Goal: Task Accomplishment & Management: Manage account settings

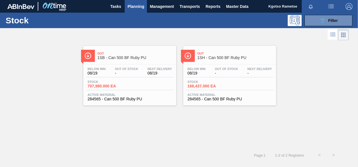
scroll to position [102, 0]
click at [315, 16] on button "089F7B8B-B2A5-4AFE-B5C0-19BA573D28AC Filter" at bounding box center [329, 20] width 48 height 11
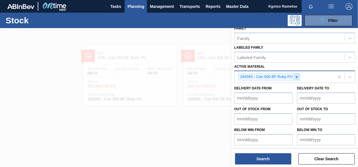
click at [296, 75] on icon at bounding box center [297, 77] width 4 height 4
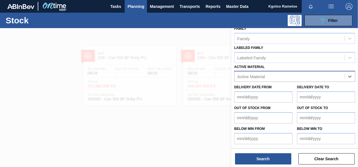
scroll to position [101, 0]
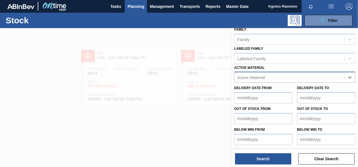
paste Material "285067"
type Material "285067"
click at [287, 85] on div "285067 - Tray 275NRB BF Ruby 2020 4x6 PU" at bounding box center [294, 91] width 121 height 13
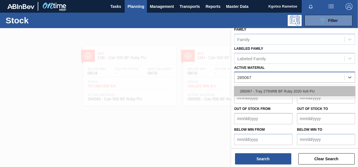
click at [286, 86] on div "285067 - Tray 275NRB BF Ruby 2020 4x6 PU" at bounding box center [294, 91] width 121 height 10
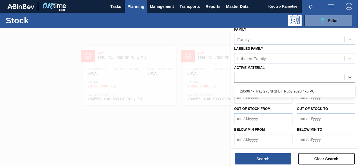
scroll to position [102, 0]
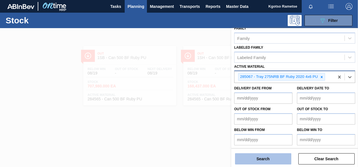
click at [265, 159] on button "Search" at bounding box center [263, 159] width 56 height 11
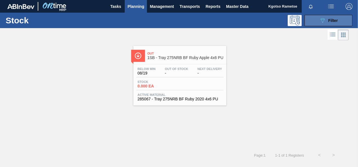
click at [317, 17] on button "089F7B8B-B2A5-4AFE-B5C0-19BA573D28AC Filter" at bounding box center [329, 20] width 48 height 11
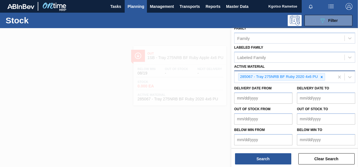
click at [331, 78] on div "285067 - Tray 275NRB BF Ruby 2020 4x6 PU" at bounding box center [285, 77] width 100 height 12
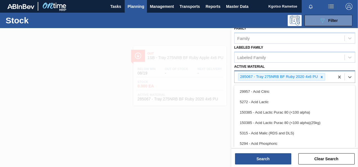
paste Material "285068"
type Material "285068"
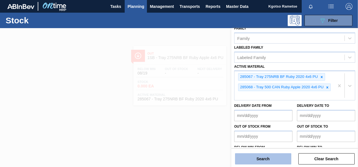
click at [253, 154] on button "Search" at bounding box center [263, 159] width 56 height 11
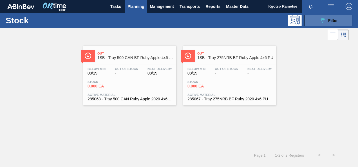
click at [331, 19] on span "Filter" at bounding box center [333, 20] width 10 height 5
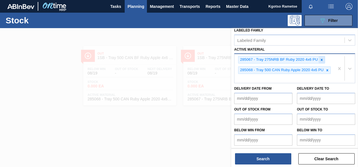
click at [322, 61] on icon at bounding box center [322, 60] width 4 height 4
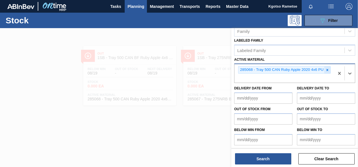
click at [326, 66] on div at bounding box center [328, 69] width 6 height 7
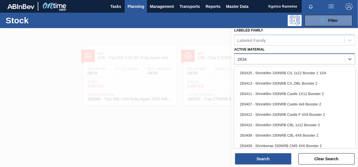
scroll to position [101, 0]
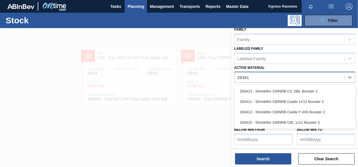
type Material "283413"
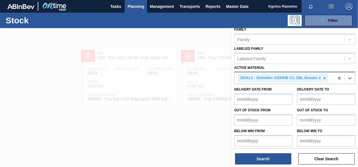
scroll to position [102, 0]
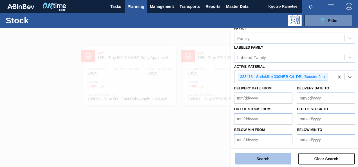
click at [266, 156] on button "Search" at bounding box center [263, 159] width 56 height 11
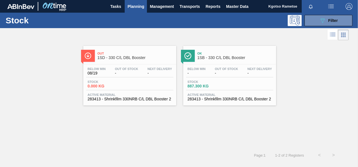
click at [219, 75] on span "-" at bounding box center [226, 73] width 23 height 4
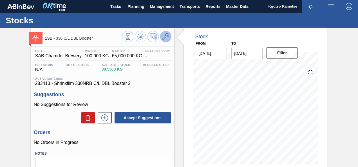
click at [163, 39] on icon at bounding box center [166, 36] width 7 height 7
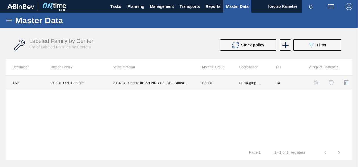
click at [172, 86] on td "283413 - Shrinkfilm 330NRB C/L DBL Booster 2" at bounding box center [151, 83] width 90 height 14
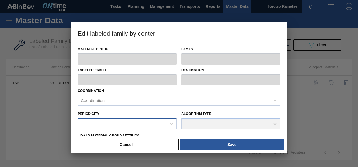
type input "Shrink"
type input "NRB"
type input "330 C/L DBL Booster"
type input "1SB - SAB Chamdor Brewery"
type input "14"
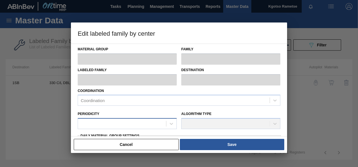
type input "100"
type input "65,000"
type input "0"
type input "100.000"
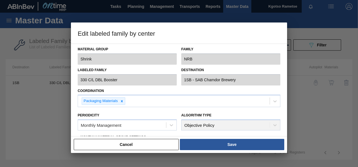
click at [72, 123] on div "Material Group Shrink Family NRB Labeled Family 330 C/L DBL Booster Destination…" at bounding box center [179, 90] width 216 height 93
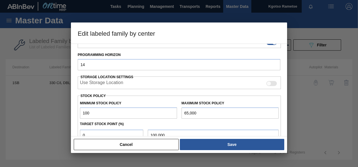
scroll to position [113, 0]
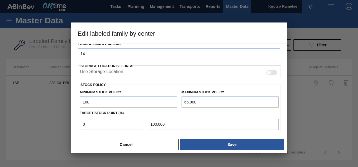
click at [81, 101] on input "100" at bounding box center [128, 102] width 97 height 11
type input "1,100"
type input "1,100.000"
type input "11,000"
type input "11,000.000"
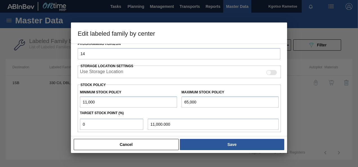
type input "11,000"
drag, startPoint x: 94, startPoint y: 128, endPoint x: 74, endPoint y: 121, distance: 21.3
click at [74, 121] on div "Material Group Shrink Family NRB Labeled Family 330 C/L DBL Booster Destination…" at bounding box center [179, 90] width 216 height 93
type input "1"
type input "11,540.000"
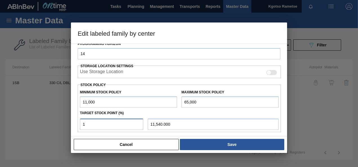
type input "10"
type input "16,400.000"
type input "100"
type input "65,000.000"
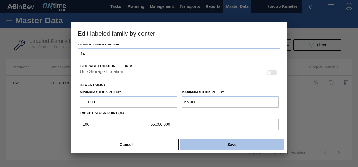
type input "100"
click at [244, 141] on button "Save" at bounding box center [232, 144] width 105 height 11
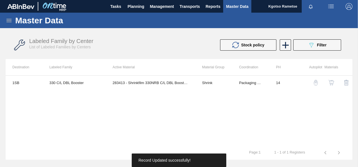
click at [331, 82] on img "button" at bounding box center [332, 83] width 6 height 6
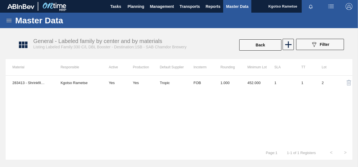
click at [211, 75] on th "Incoterm" at bounding box center [200, 67] width 27 height 16
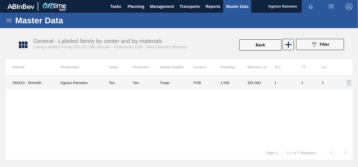
click at [225, 80] on td "1.000" at bounding box center [227, 83] width 27 height 14
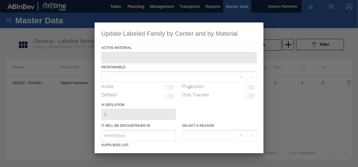
type Material "283413 - Shrinkfilm 330NRB C/L DBL Booster 2"
checkbox input "true"
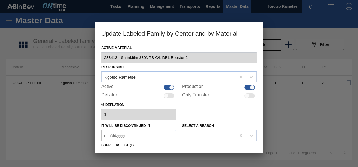
click at [196, 109] on div "% deflation 1" at bounding box center [179, 110] width 156 height 19
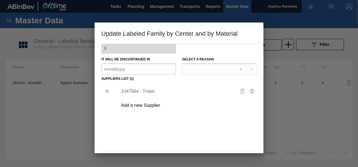
scroll to position [79, 0]
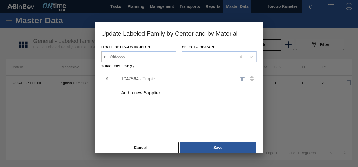
click at [133, 77] on div "1047564 - Tropic" at bounding box center [176, 79] width 110 height 5
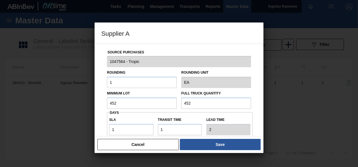
drag, startPoint x: 126, startPoint y: 104, endPoint x: 65, endPoint y: 135, distance: 68.8
click at [65, 135] on div "Supplier A Source Purchases 1047564 - Tropic Rounding 1 Rounding Unit EA Minimu…" at bounding box center [179, 83] width 358 height 167
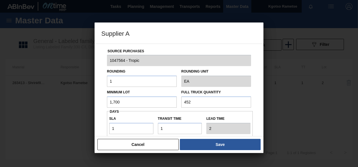
type input "1,700,000"
type input "1,700"
drag, startPoint x: 131, startPoint y: 103, endPoint x: 119, endPoint y: 104, distance: 11.9
click at [119, 104] on input "1,700,000" at bounding box center [142, 102] width 70 height 11
type input "1,700"
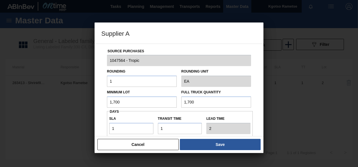
click at [210, 103] on input "1,700" at bounding box center [216, 102] width 70 height 11
drag, startPoint x: 121, startPoint y: 101, endPoint x: 85, endPoint y: 107, distance: 36.3
click at [85, 107] on div "Supplier A Source Purchases 1047564 - Tropic Rounding 1 Rounding Unit EA Minimu…" at bounding box center [179, 83] width 358 height 167
click at [195, 100] on input "1,700" at bounding box center [216, 102] width 70 height 11
click at [102, 115] on div "Source Purchases 1047564 - Tropic Rounding 1 Rounding Unit EA Minimum Lot 1,700…" at bounding box center [179, 136] width 156 height 186
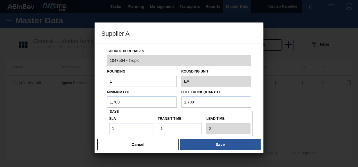
click at [256, 116] on div "Source Purchases 1047564 - Tropic Rounding 1 Rounding Unit EA Minimum Lot 1,700…" at bounding box center [179, 136] width 156 height 186
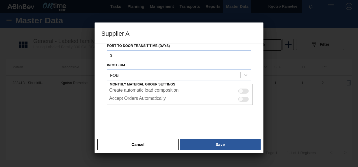
scroll to position [100, 0]
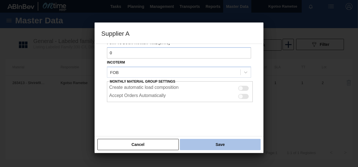
click at [226, 139] on button "Save" at bounding box center [220, 144] width 81 height 11
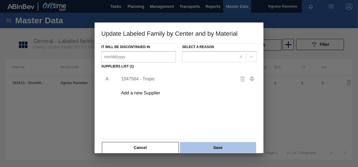
click at [217, 146] on button "Save" at bounding box center [218, 147] width 76 height 11
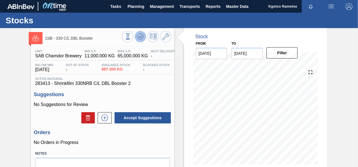
click at [131, 37] on icon at bounding box center [128, 37] width 6 height 6
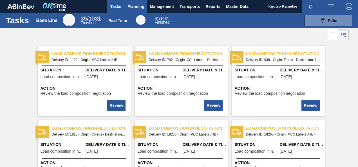
click at [136, 10] on span "Planning" at bounding box center [136, 6] width 17 height 7
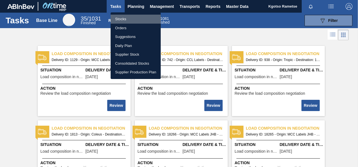
drag, startPoint x: 131, startPoint y: 15, endPoint x: 144, endPoint y: 19, distance: 13.6
click at [132, 15] on li "Stocks" at bounding box center [136, 19] width 50 height 9
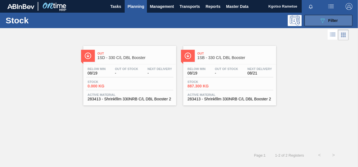
click at [315, 22] on button "089F7B8B-B2A5-4AFE-B5C0-19BA573D28AC Filter" at bounding box center [329, 20] width 48 height 11
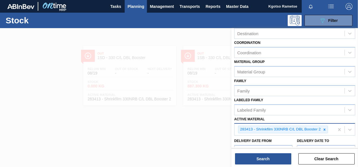
scroll to position [102, 0]
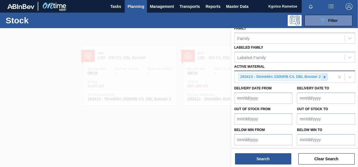
click at [323, 75] on icon at bounding box center [325, 77] width 4 height 4
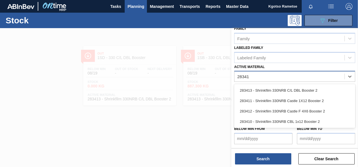
scroll to position [101, 0]
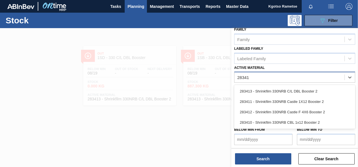
type Material "283413"
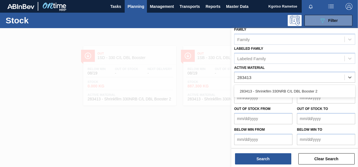
drag, startPoint x: 301, startPoint y: 92, endPoint x: 296, endPoint y: 102, distance: 12.0
click at [301, 91] on div "283413 - Shrinkfilm 330NRB C/L DBL Booster 2" at bounding box center [294, 91] width 121 height 10
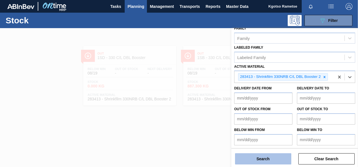
click at [277, 161] on button "Search" at bounding box center [263, 159] width 56 height 11
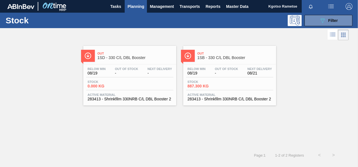
click at [215, 56] on span "1SB - 330 C/L DBL Booster" at bounding box center [235, 58] width 76 height 4
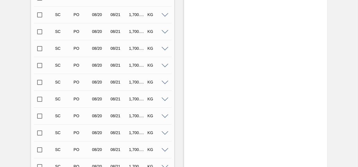
scroll to position [671, 0]
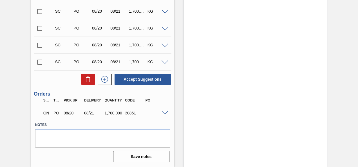
click at [166, 113] on span at bounding box center [165, 113] width 7 height 4
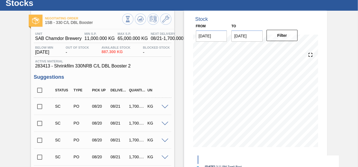
scroll to position [0, 0]
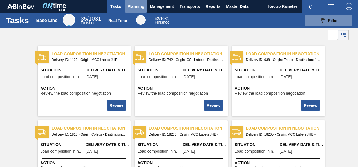
click at [137, 7] on span "Planning" at bounding box center [136, 6] width 17 height 7
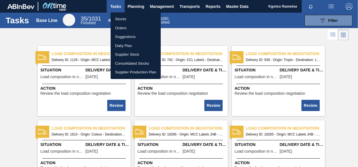
click at [130, 17] on li "Stocks" at bounding box center [136, 19] width 50 height 9
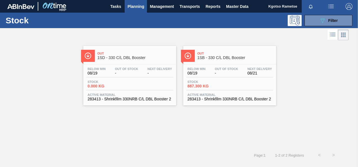
click at [337, 14] on div "Stock 089F7B8B-B2A5-4AFE-B5C0-19BA573D28AC Filter" at bounding box center [179, 20] width 358 height 15
click at [333, 20] on span "Filter" at bounding box center [333, 20] width 10 height 5
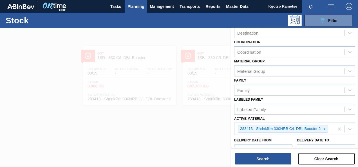
scroll to position [102, 0]
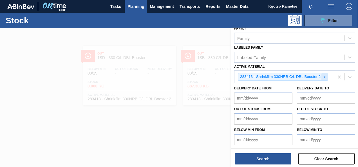
click at [323, 78] on icon at bounding box center [325, 77] width 4 height 4
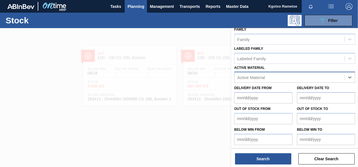
paste Material "285068"
type Material "285068"
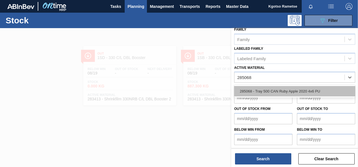
click at [281, 89] on div "285068 - Tray 500 CAN Ruby Apple 2020 4x6 PU" at bounding box center [294, 91] width 121 height 10
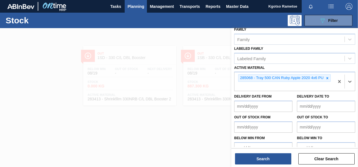
scroll to position [102, 0]
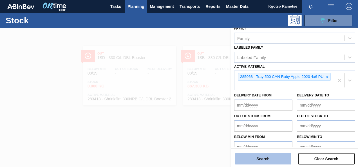
click at [254, 157] on button "Search" at bounding box center [263, 159] width 56 height 11
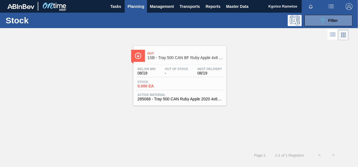
click at [158, 58] on span "1SB - Tray 500 CAN BF Ruby Apple 4x6 PU" at bounding box center [186, 58] width 76 height 4
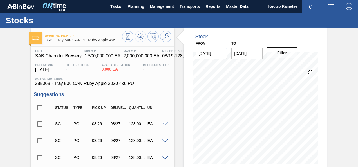
click at [163, 57] on span "08/19 - 128,000.000 EA" at bounding box center [184, 56] width 44 height 5
